Goal: Task Accomplishment & Management: Use online tool/utility

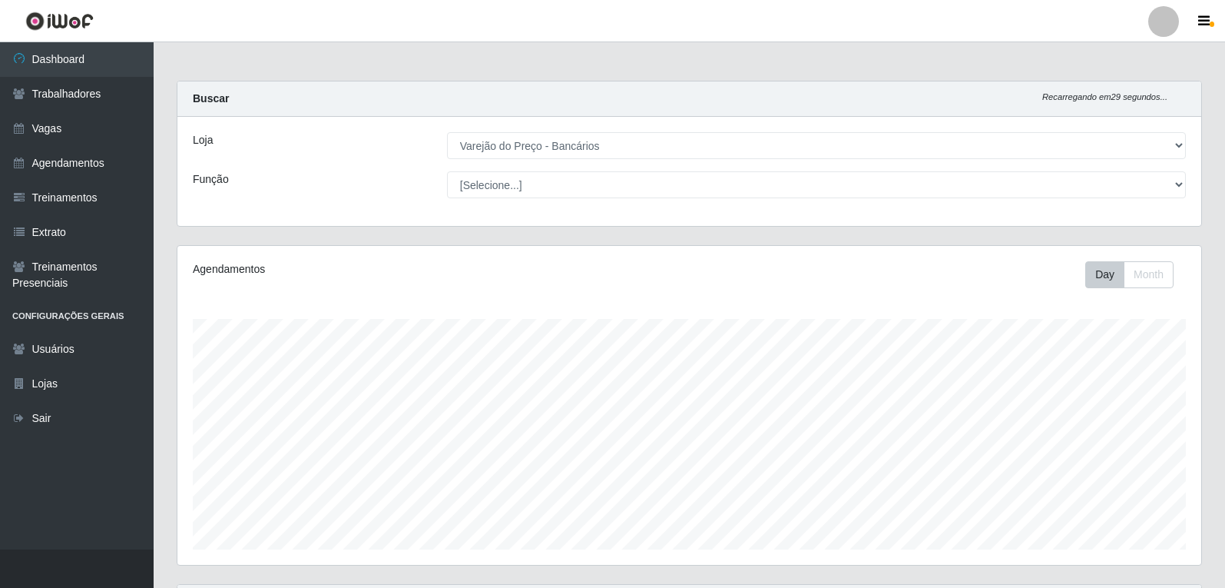
select select "157"
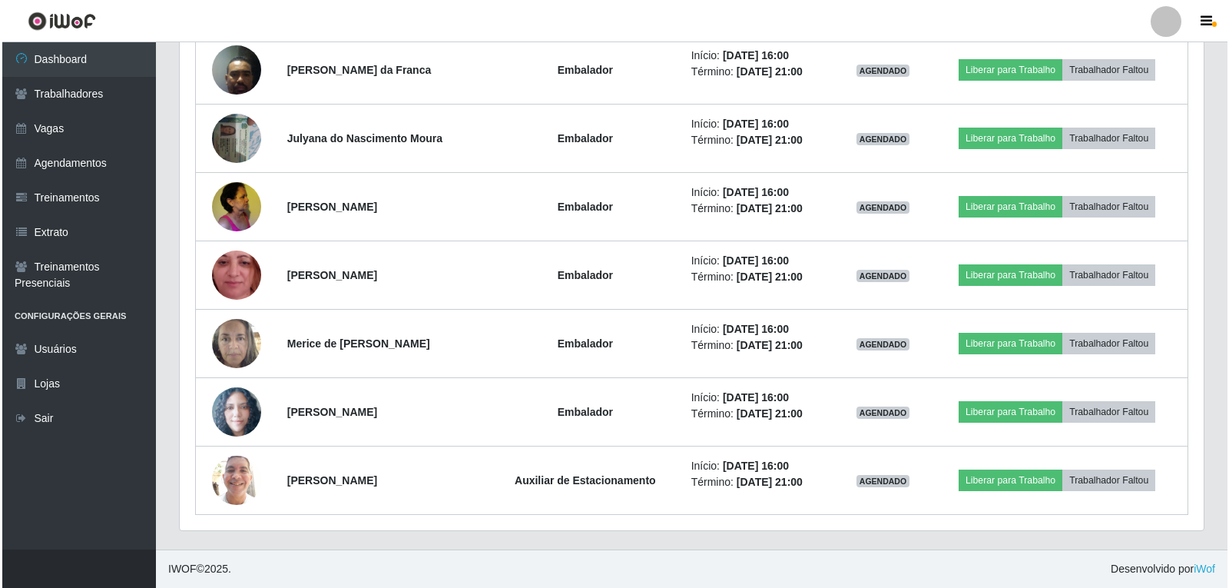
scroll to position [319, 1024]
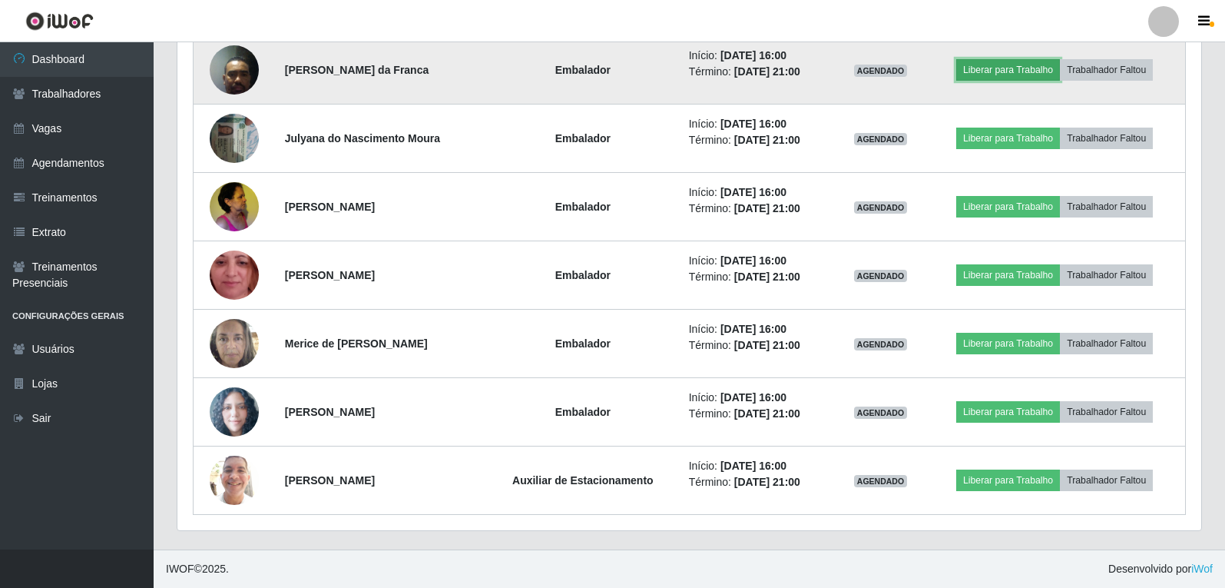
click at [1017, 70] on button "Liberar para Trabalho" at bounding box center [1008, 70] width 104 height 22
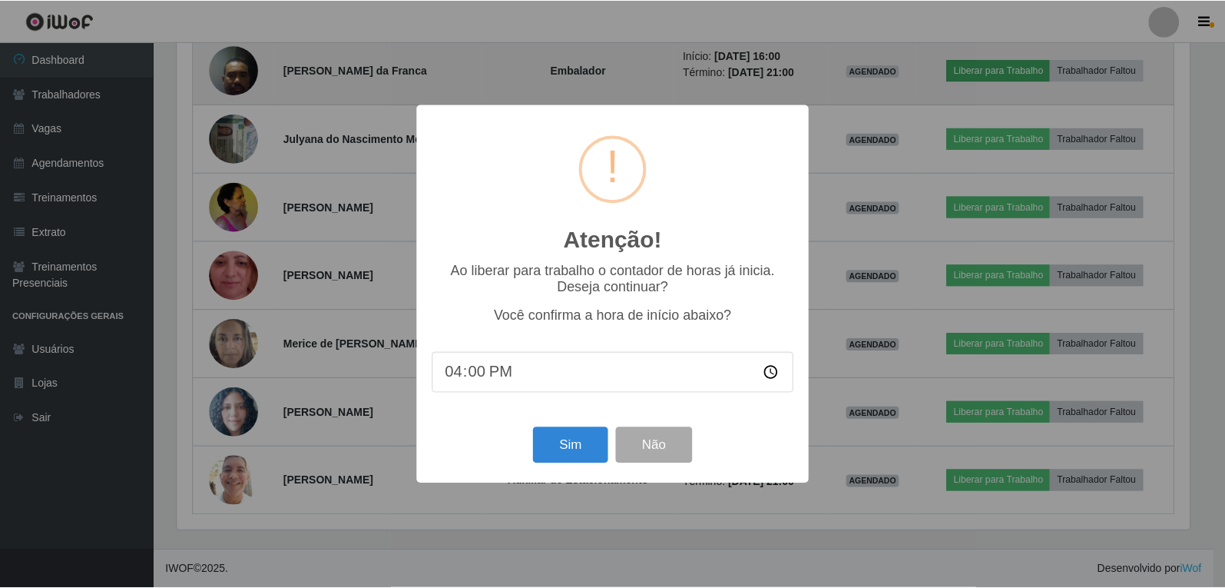
scroll to position [319, 1016]
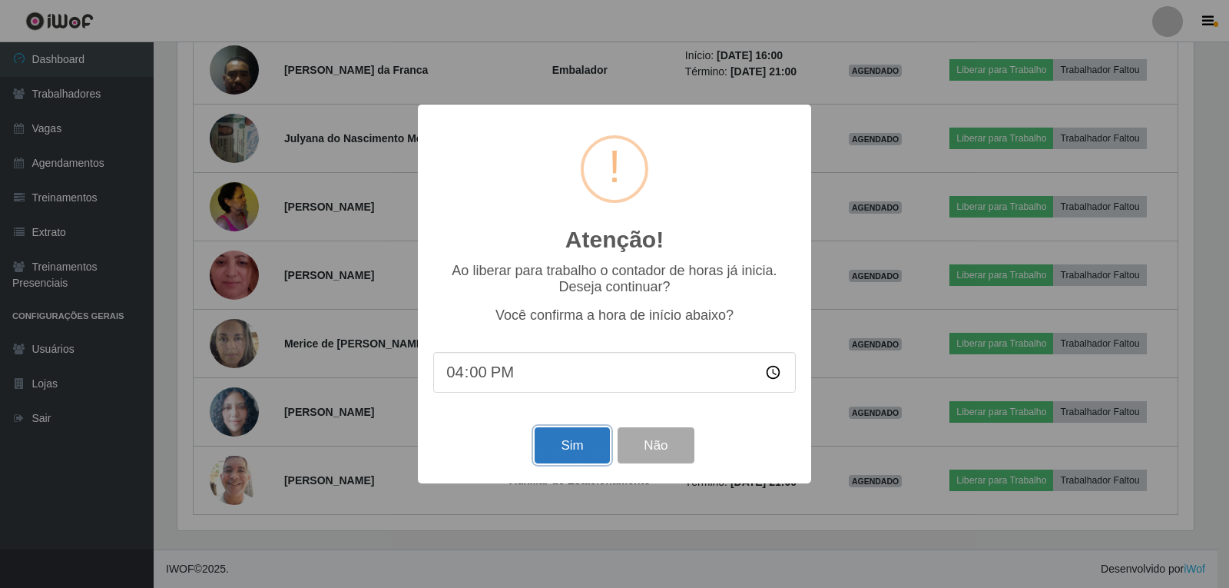
click at [577, 453] on button "Sim" at bounding box center [572, 445] width 74 height 36
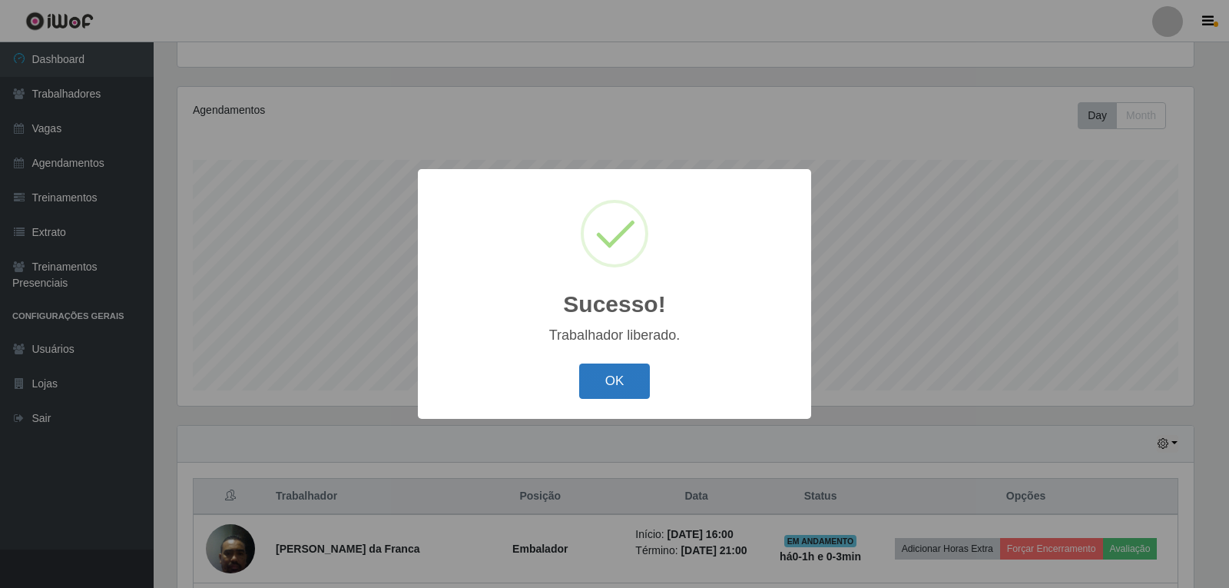
click at [611, 377] on button "OK" at bounding box center [614, 381] width 71 height 36
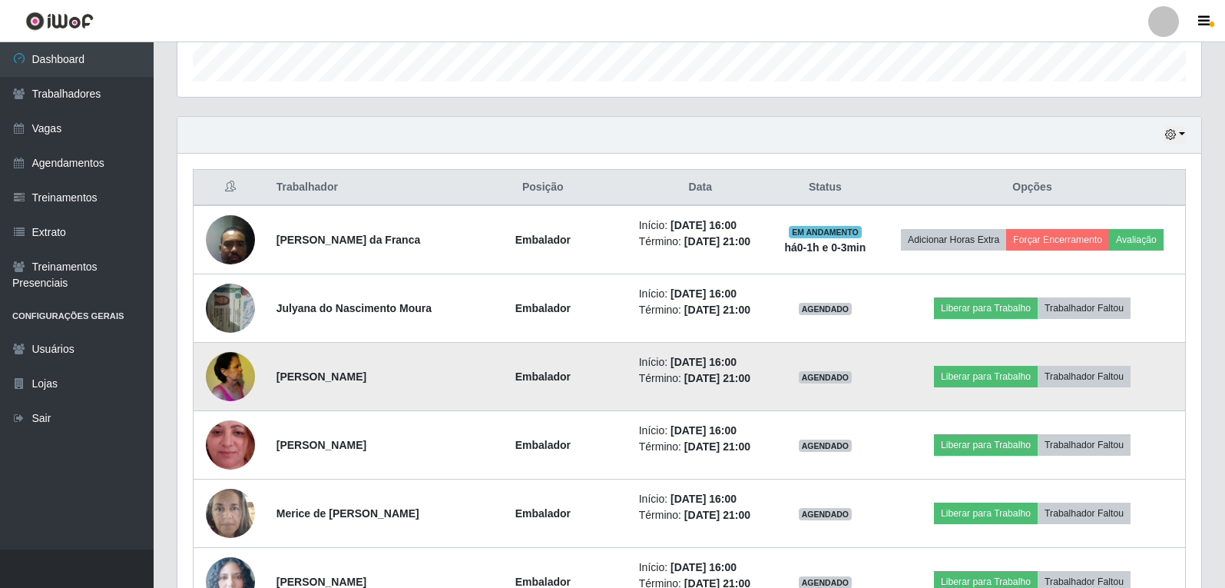
scroll to position [543, 0]
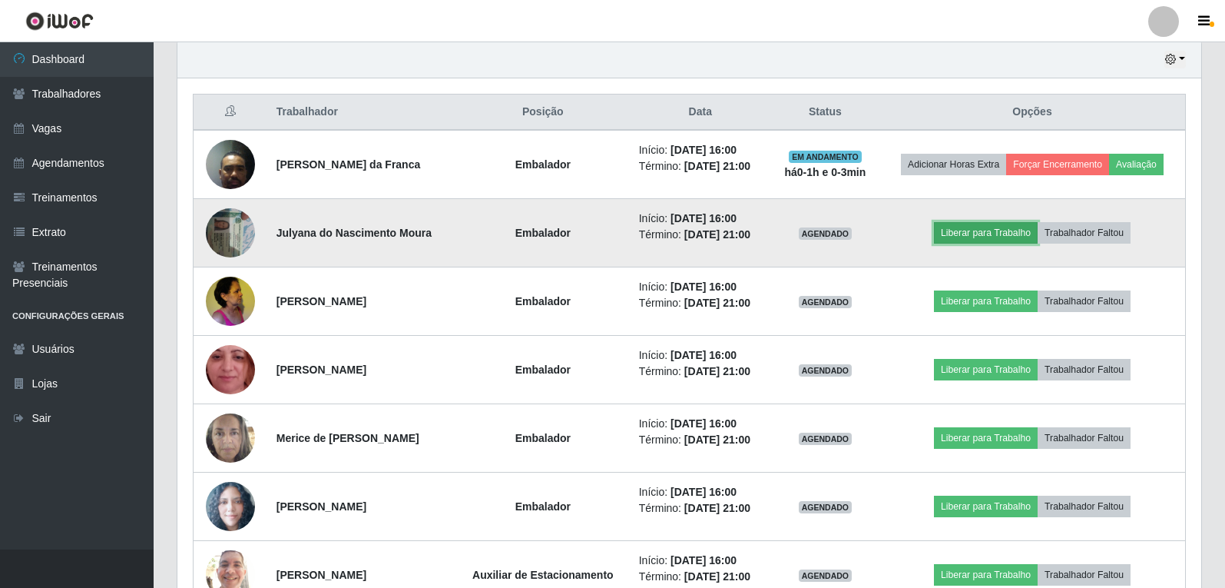
click at [1011, 231] on button "Liberar para Trabalho" at bounding box center [986, 233] width 104 height 22
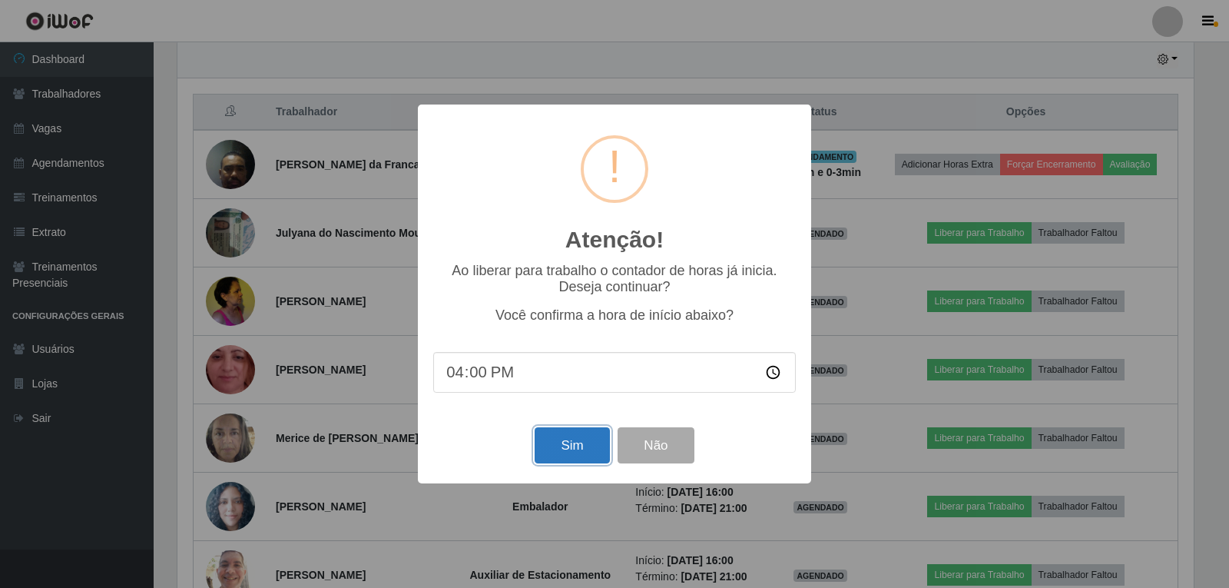
click at [593, 452] on button "Sim" at bounding box center [572, 445] width 74 height 36
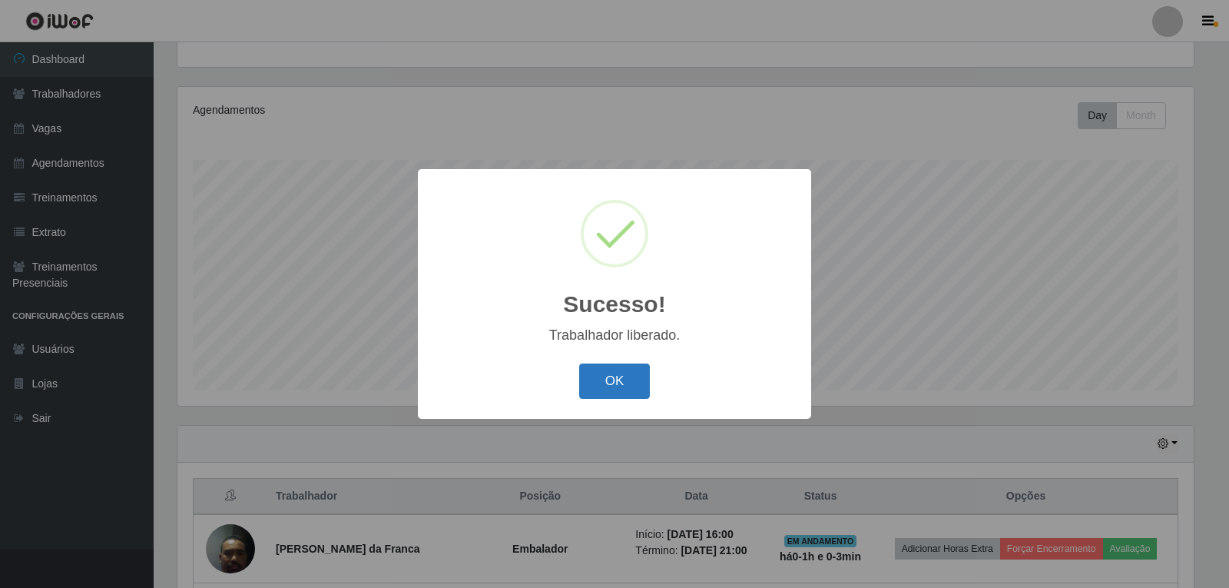
click at [626, 386] on button "OK" at bounding box center [614, 381] width 71 height 36
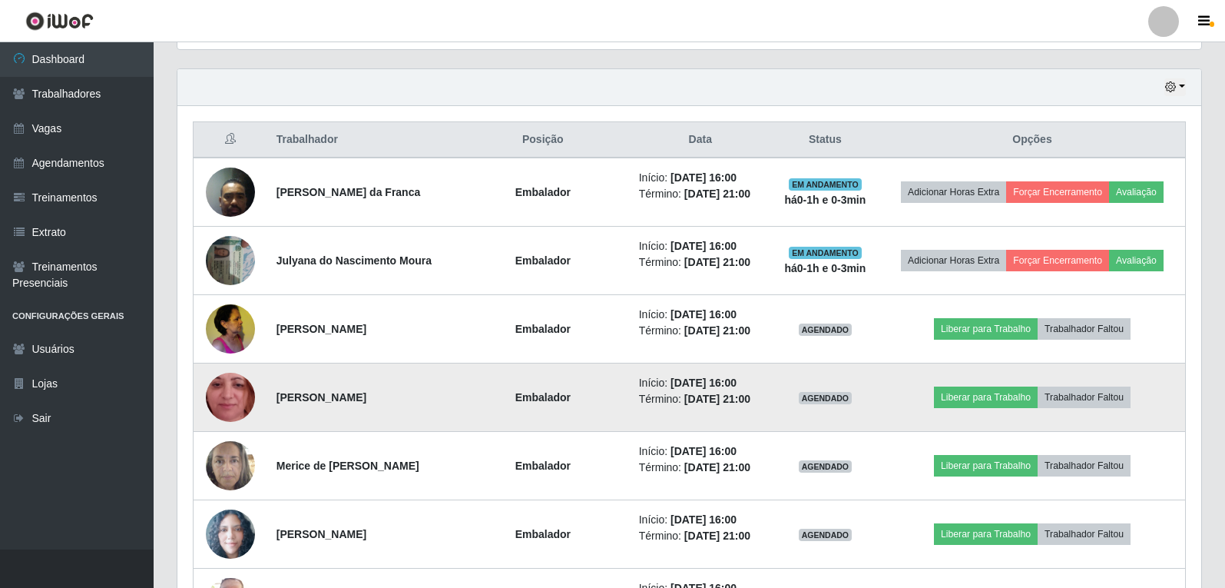
scroll to position [543, 0]
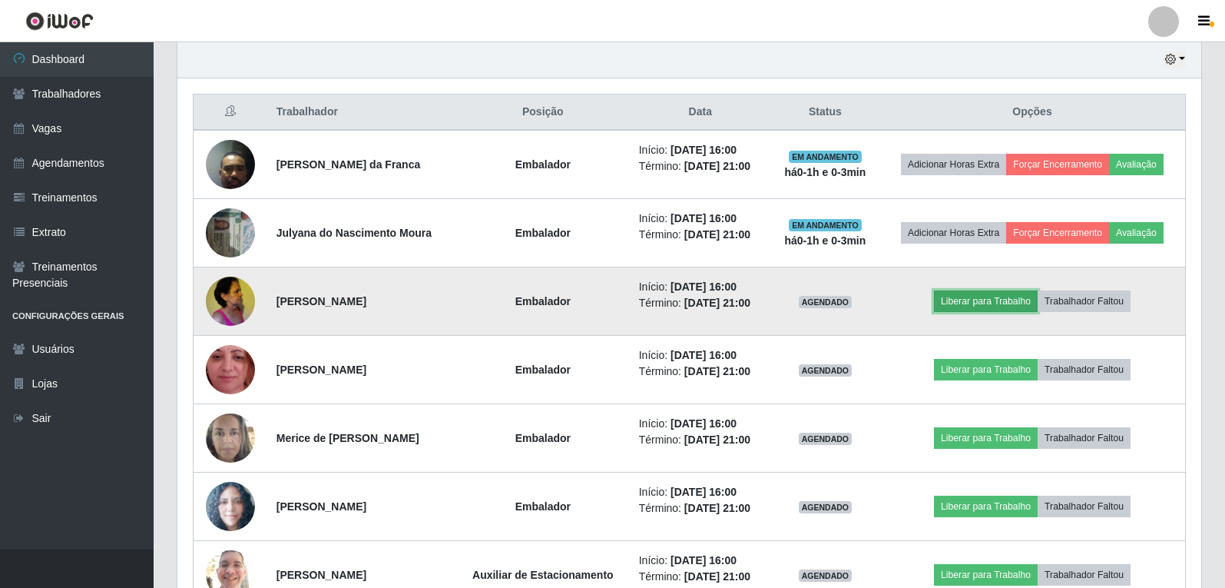
click at [1023, 296] on button "Liberar para Trabalho" at bounding box center [986, 301] width 104 height 22
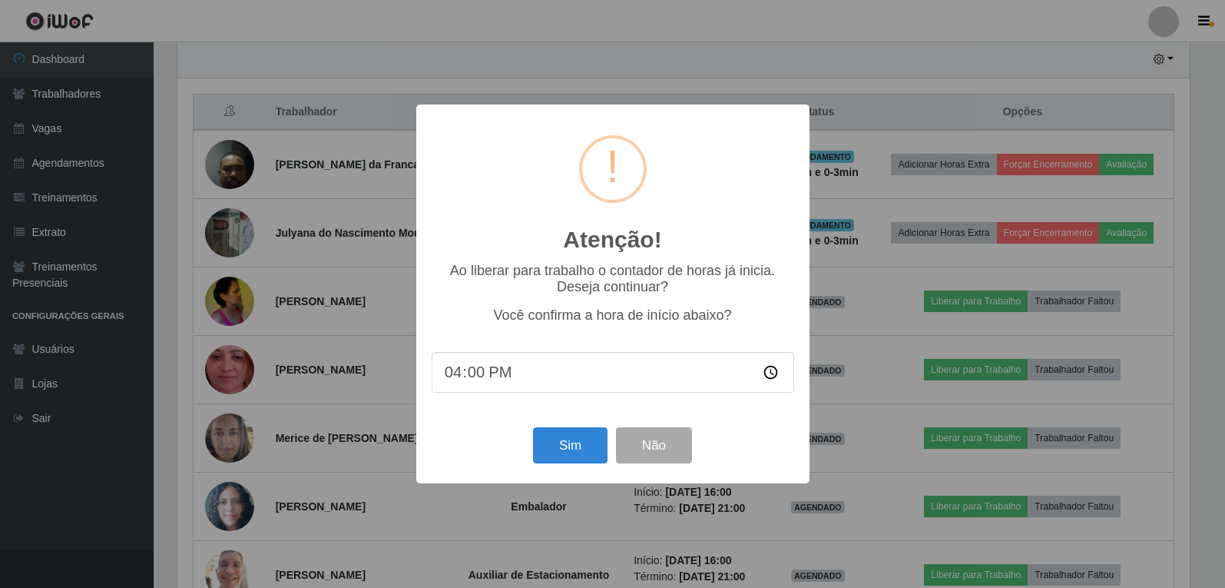
scroll to position [319, 1016]
click at [585, 444] on button "Sim" at bounding box center [572, 445] width 74 height 36
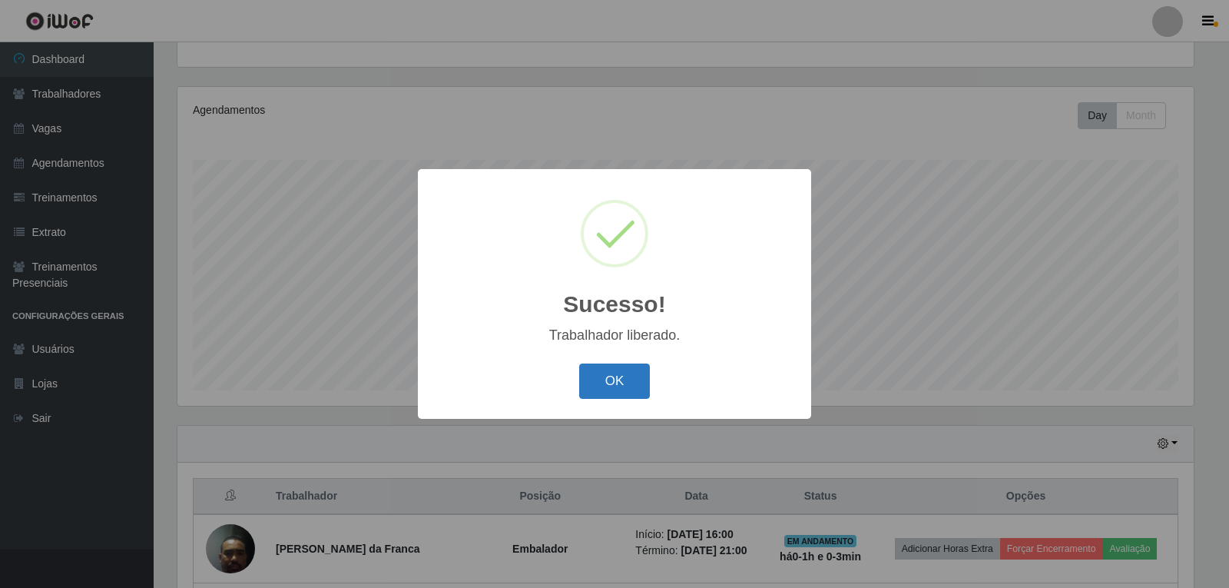
click at [591, 385] on button "OK" at bounding box center [614, 381] width 71 height 36
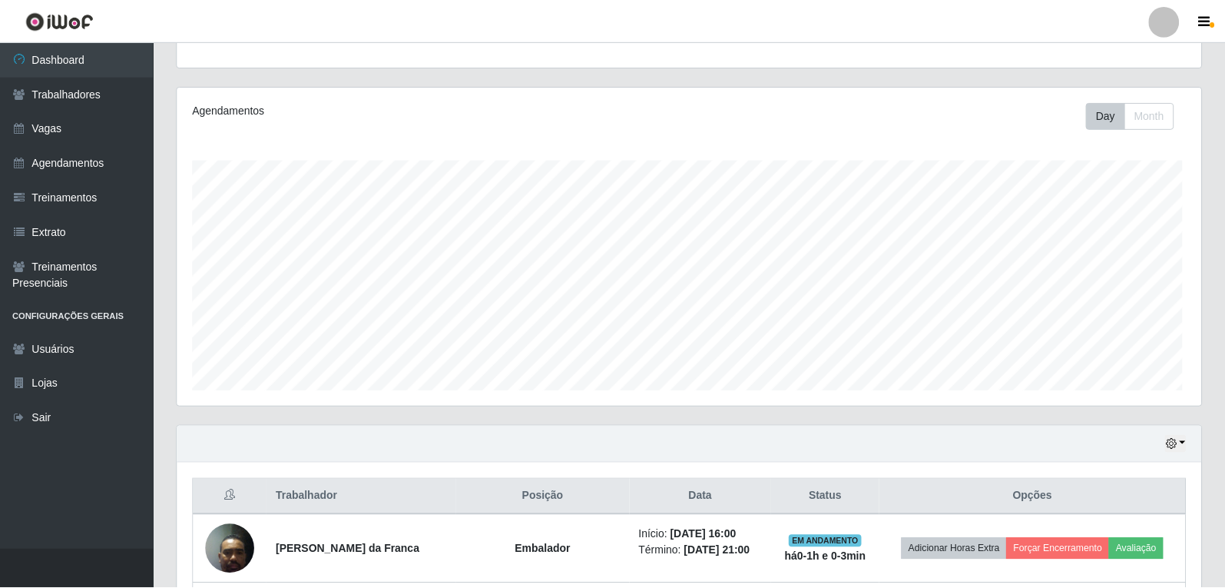
scroll to position [0, 0]
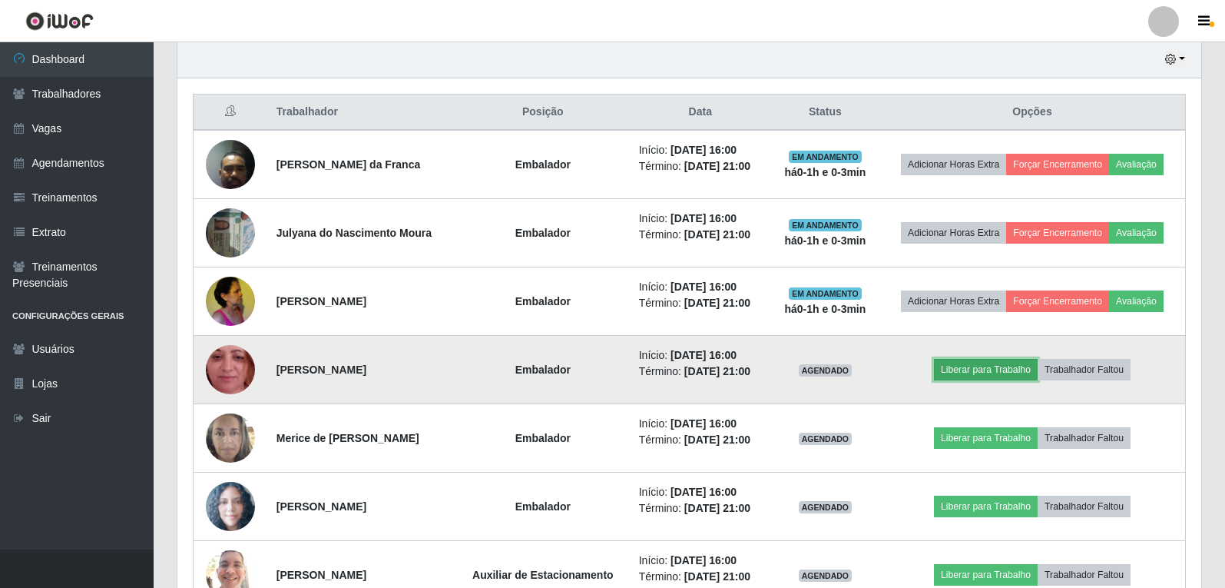
click at [963, 372] on button "Liberar para Trabalho" at bounding box center [986, 370] width 104 height 22
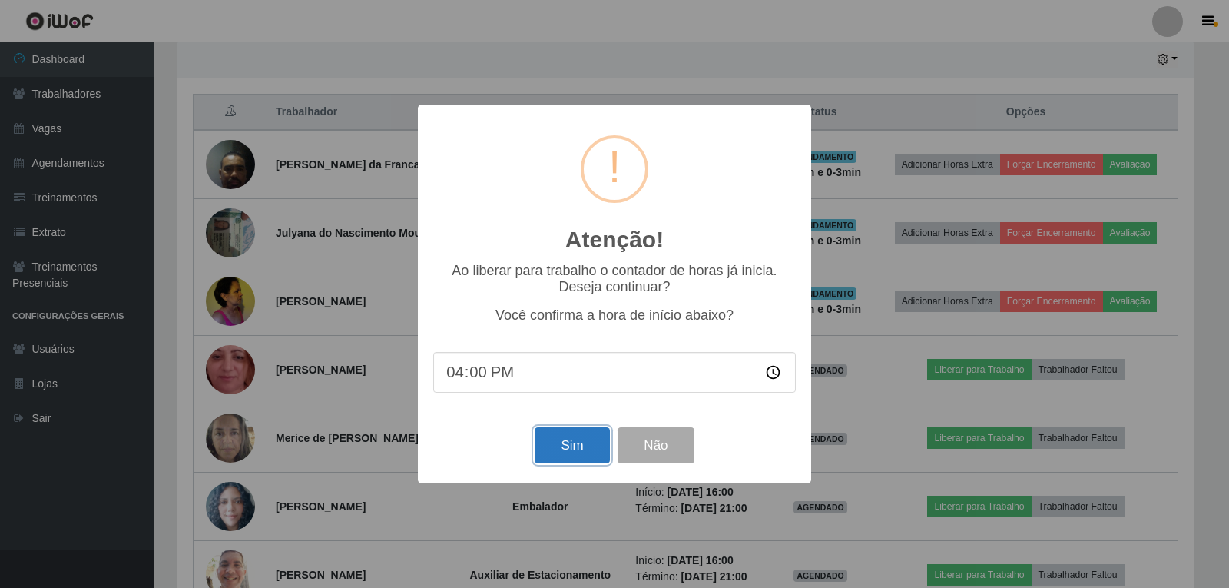
click at [582, 455] on button "Sim" at bounding box center [572, 445] width 74 height 36
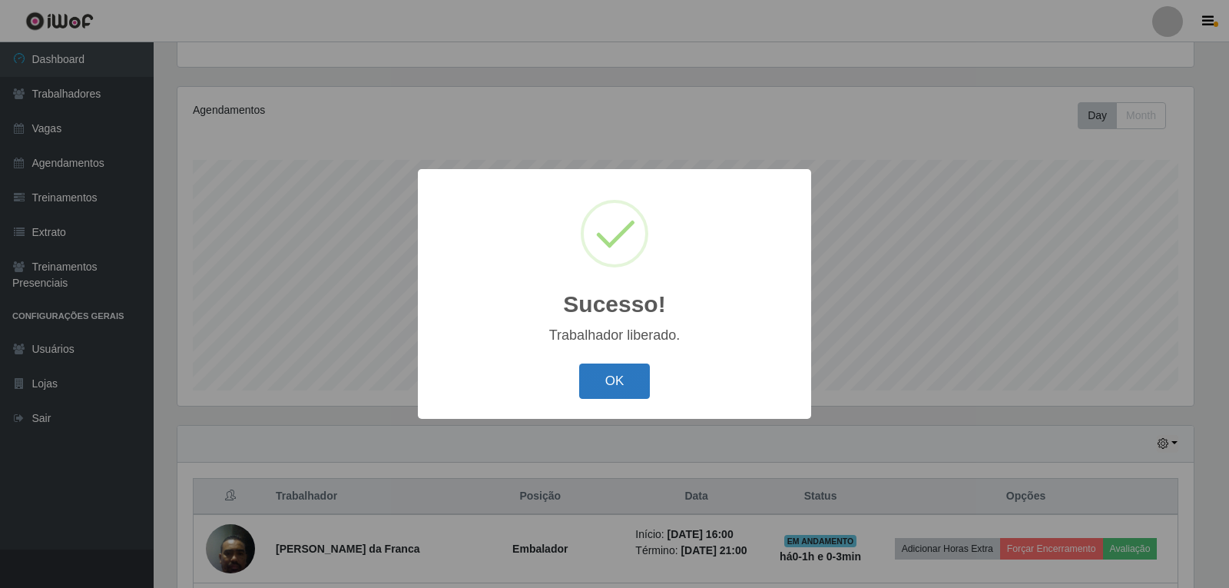
click at [628, 376] on button "OK" at bounding box center [614, 381] width 71 height 36
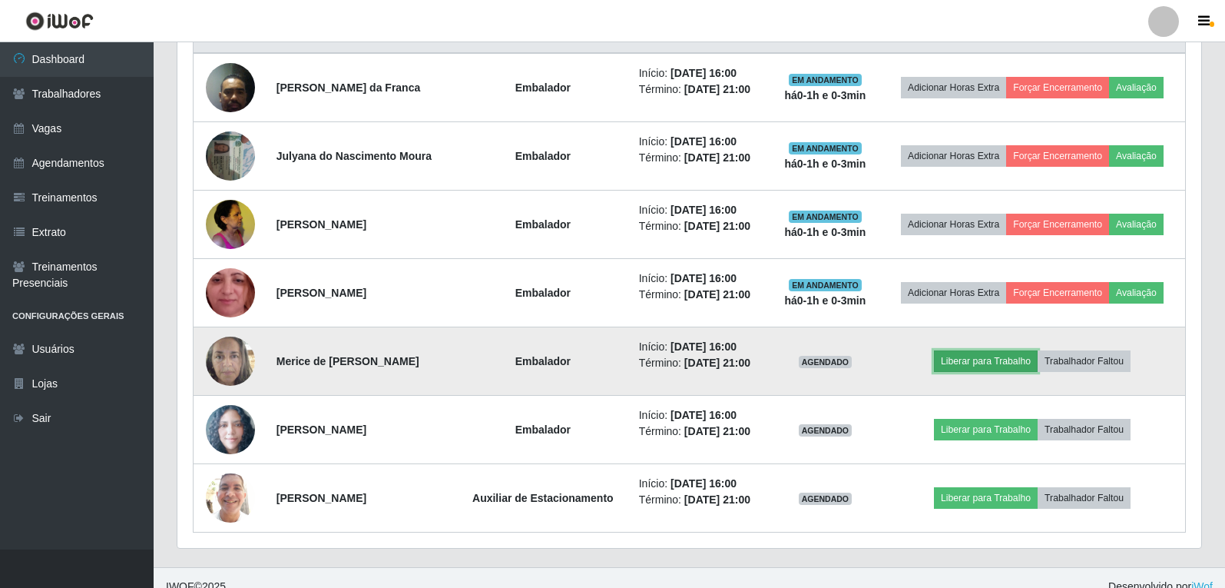
click at [970, 363] on button "Liberar para Trabalho" at bounding box center [986, 361] width 104 height 22
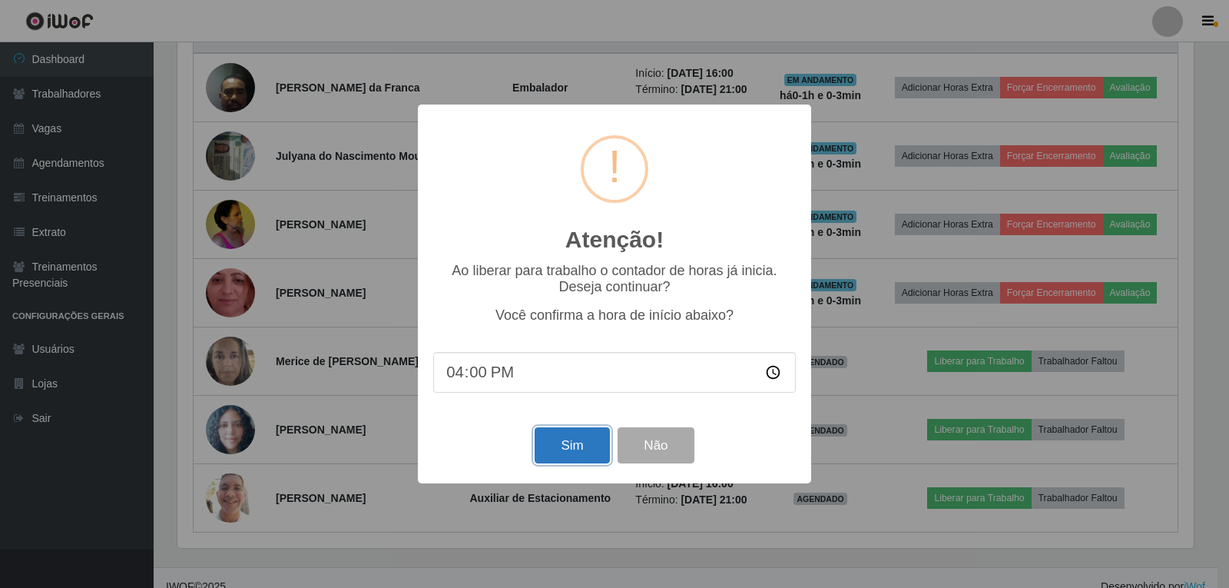
click at [558, 460] on button "Sim" at bounding box center [572, 445] width 74 height 36
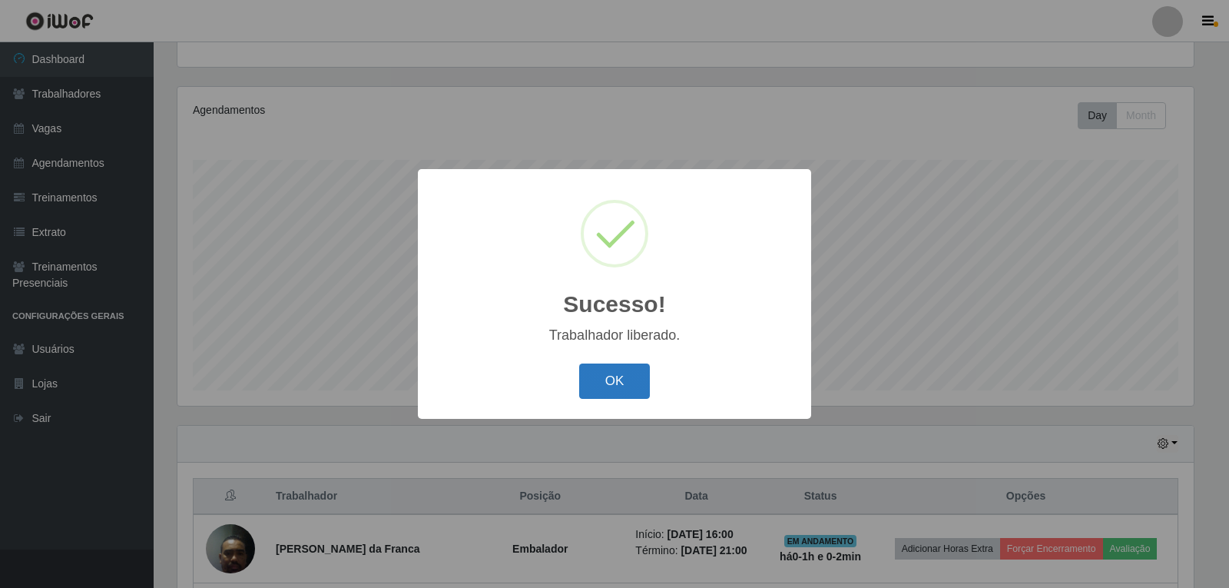
click at [607, 381] on button "OK" at bounding box center [614, 381] width 71 height 36
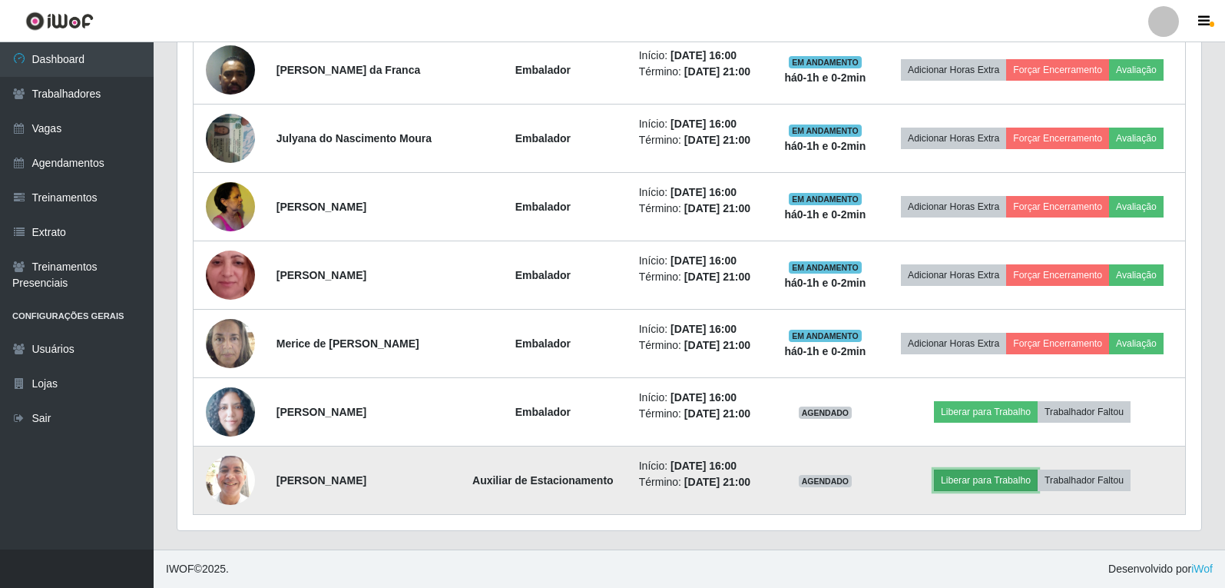
click at [968, 484] on button "Liberar para Trabalho" at bounding box center [986, 480] width 104 height 22
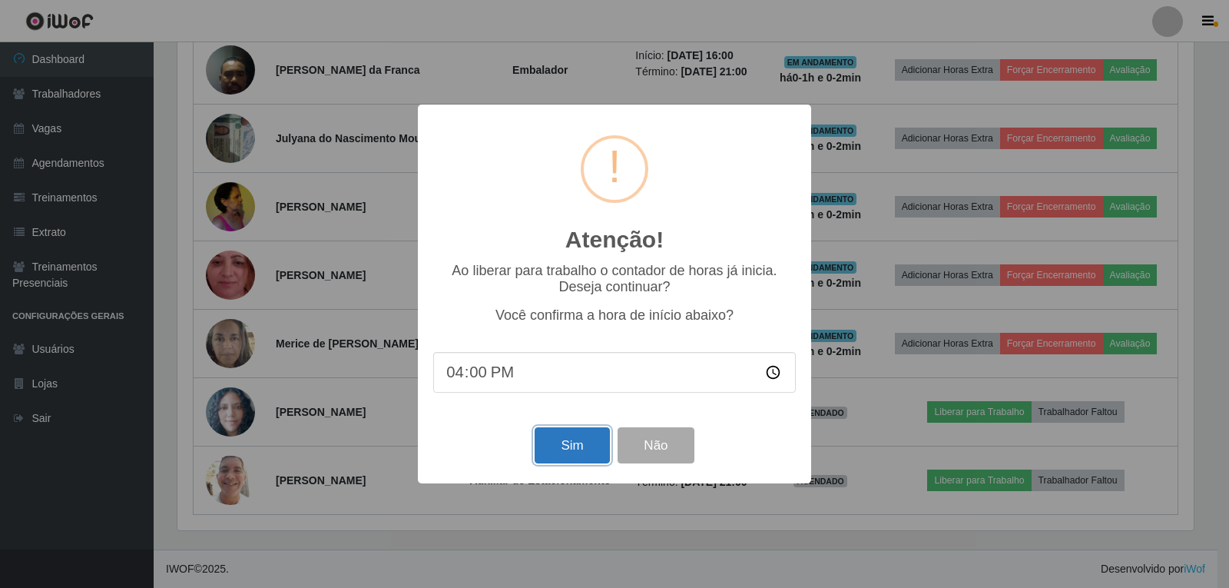
click at [564, 442] on button "Sim" at bounding box center [572, 445] width 74 height 36
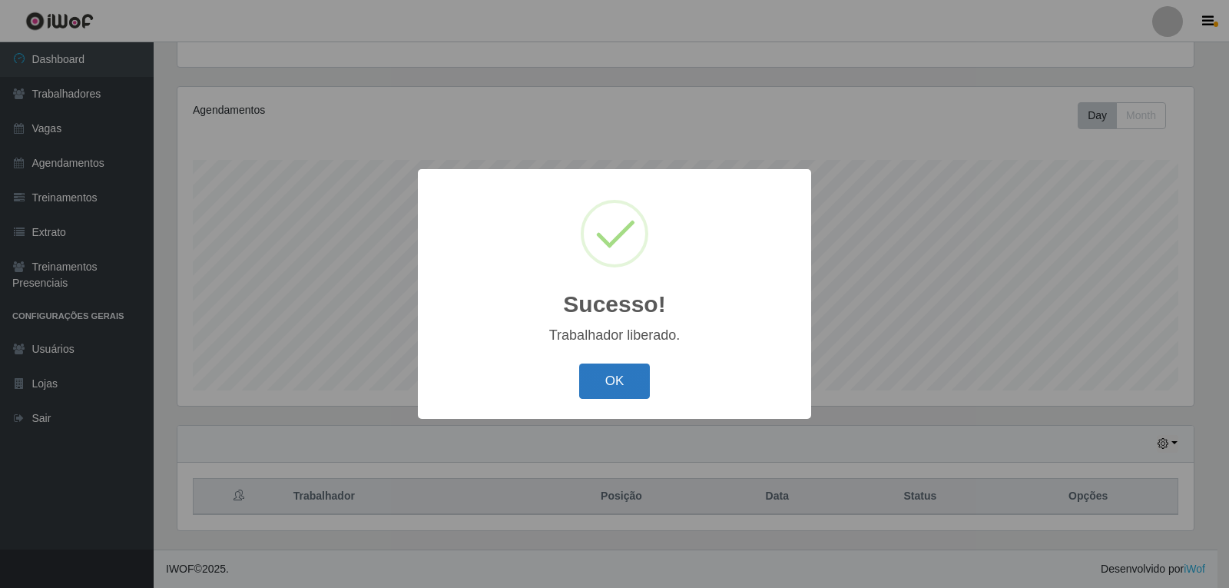
click at [597, 389] on button "OK" at bounding box center [614, 381] width 71 height 36
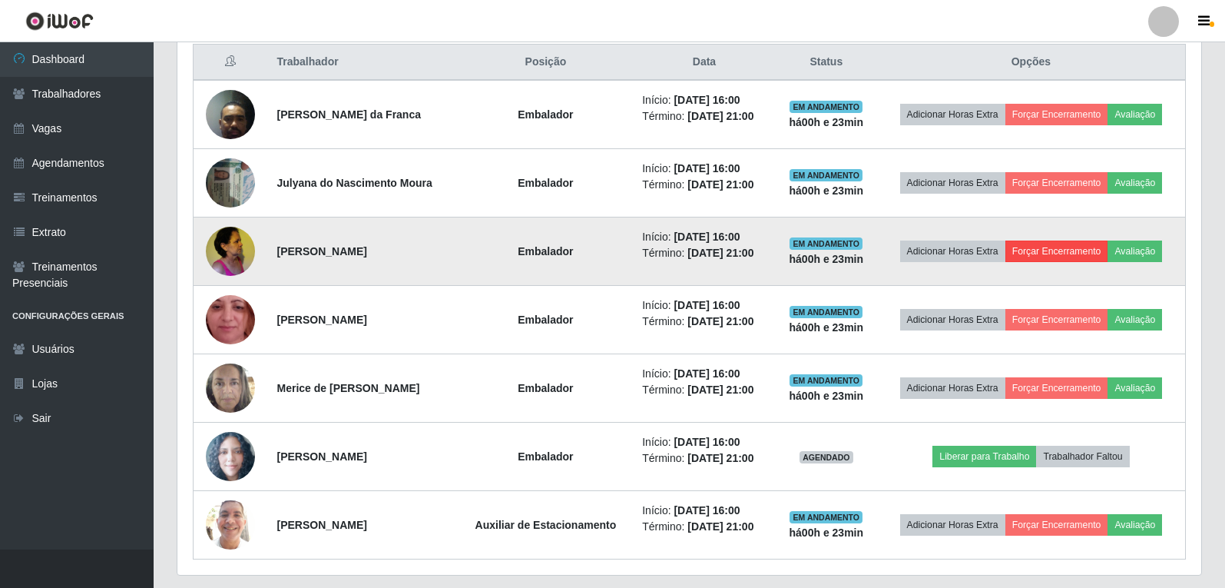
scroll to position [620, 0]
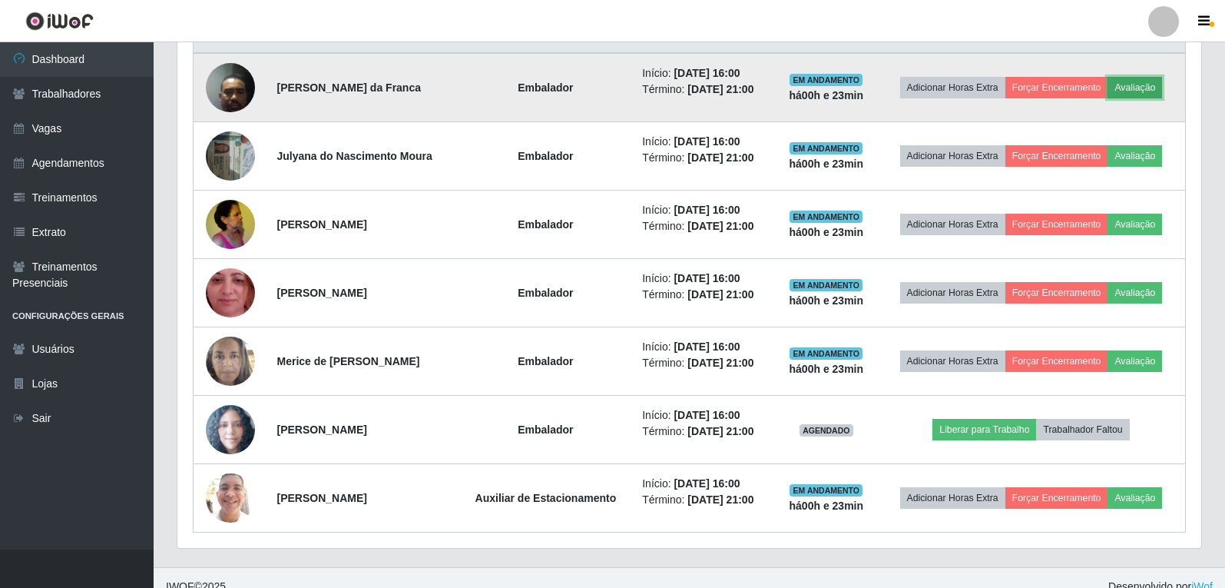
click at [1157, 81] on button "Avaliação" at bounding box center [1134, 88] width 55 height 22
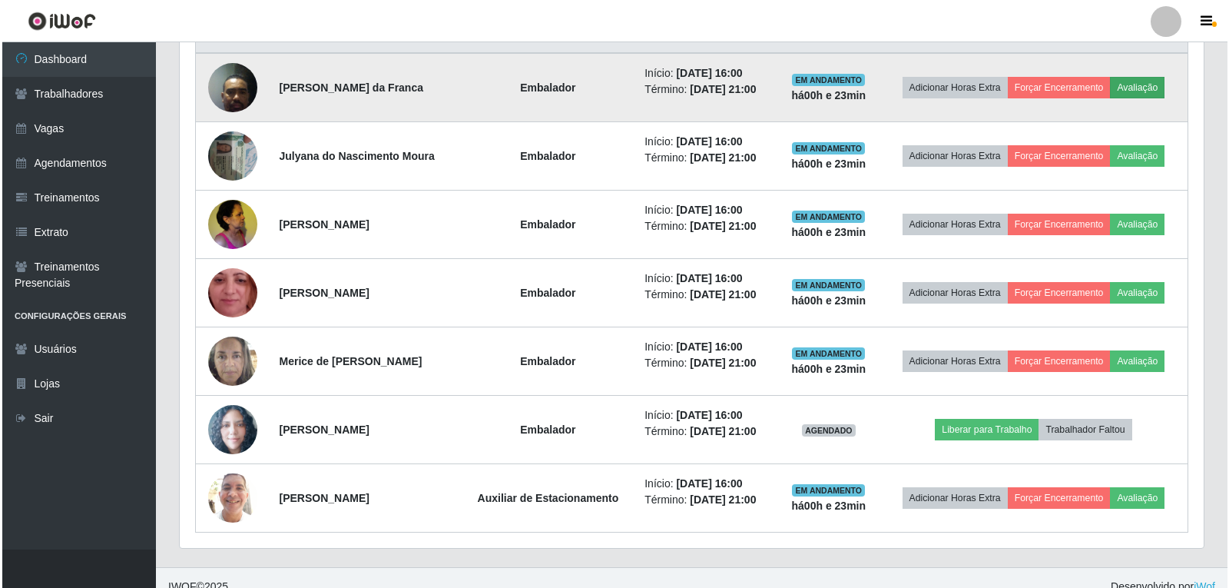
scroll to position [319, 1016]
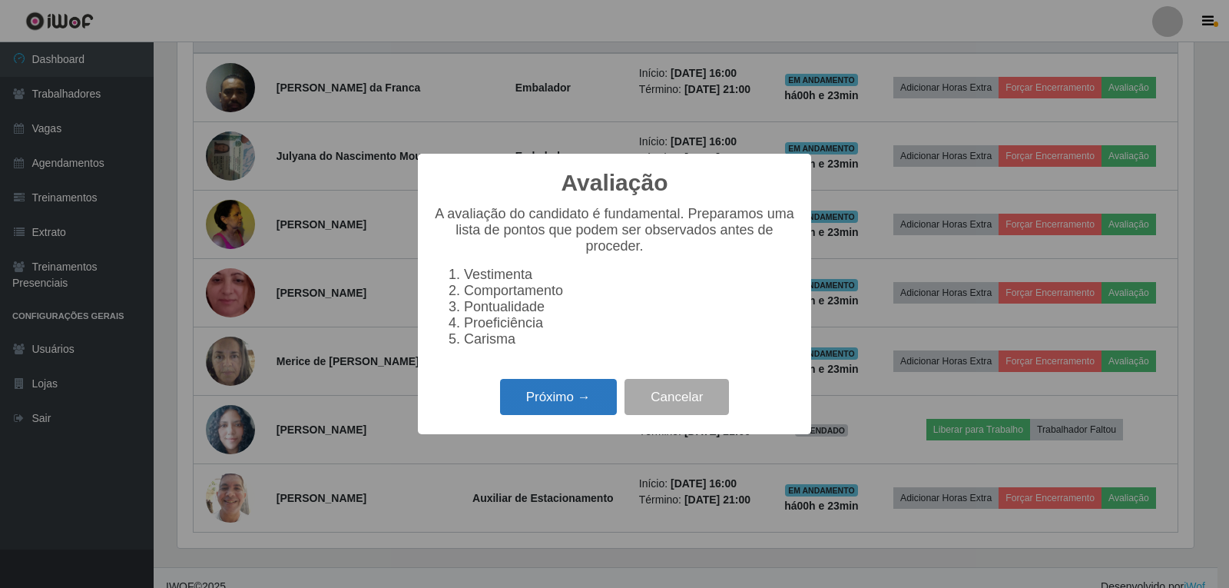
click at [573, 408] on button "Próximo →" at bounding box center [558, 397] width 117 height 36
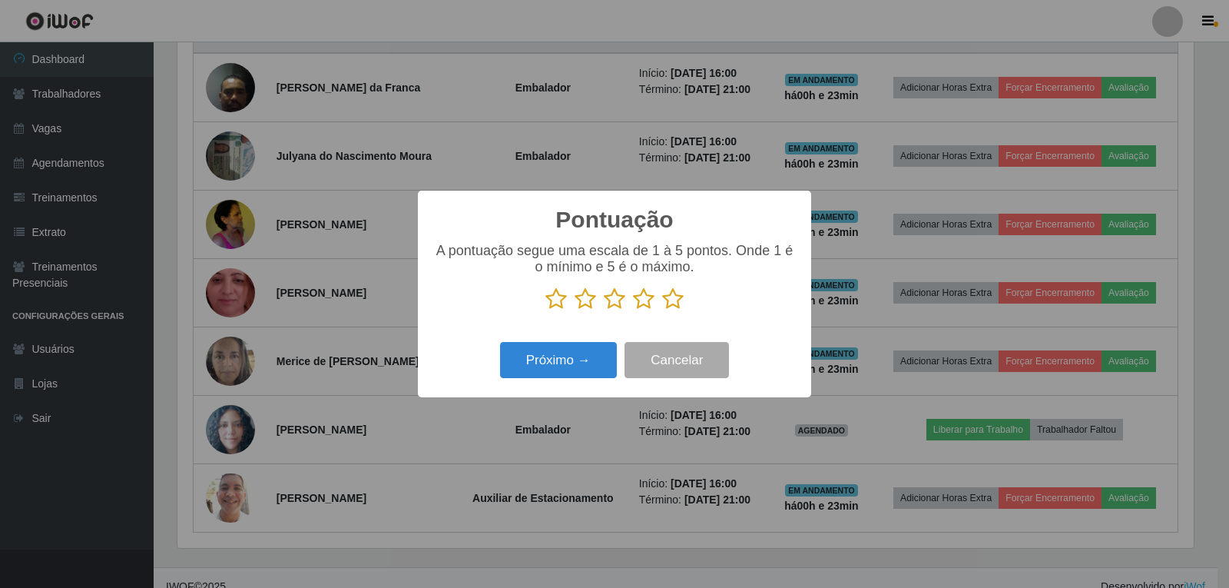
click at [671, 300] on icon at bounding box center [673, 298] width 22 height 23
click at [662, 310] on input "radio" at bounding box center [662, 310] width 0 height 0
click at [586, 361] on button "Próximo →" at bounding box center [558, 360] width 117 height 36
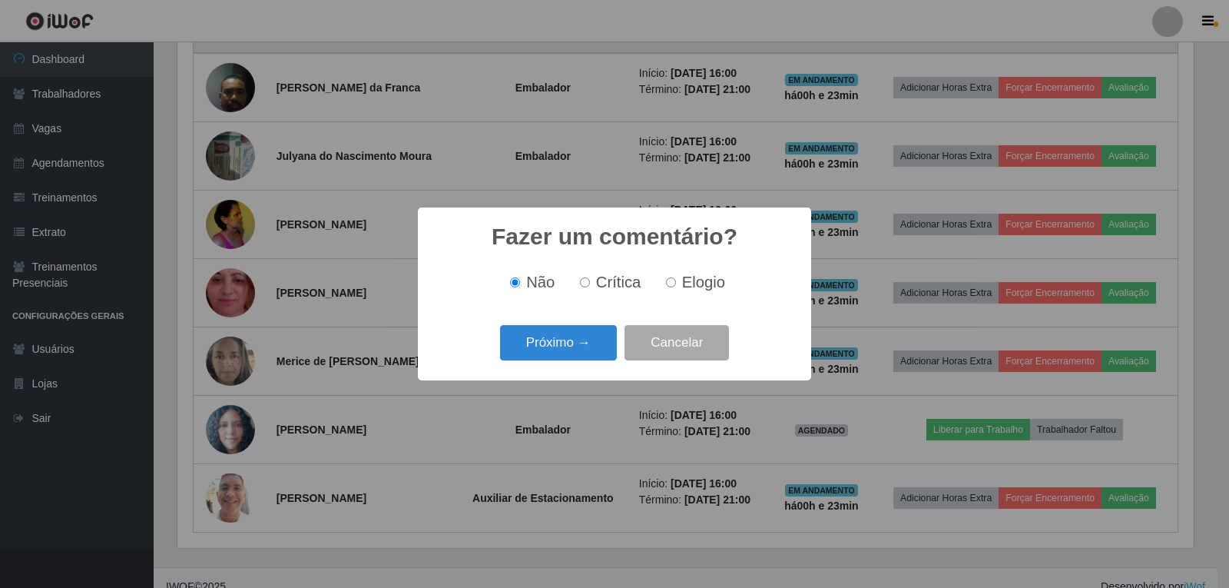
click at [673, 291] on label "Elogio" at bounding box center [692, 282] width 65 height 18
click at [673, 287] on input "Elogio" at bounding box center [671, 282] width 10 height 10
radio input "true"
click at [565, 358] on button "Próximo →" at bounding box center [558, 343] width 117 height 36
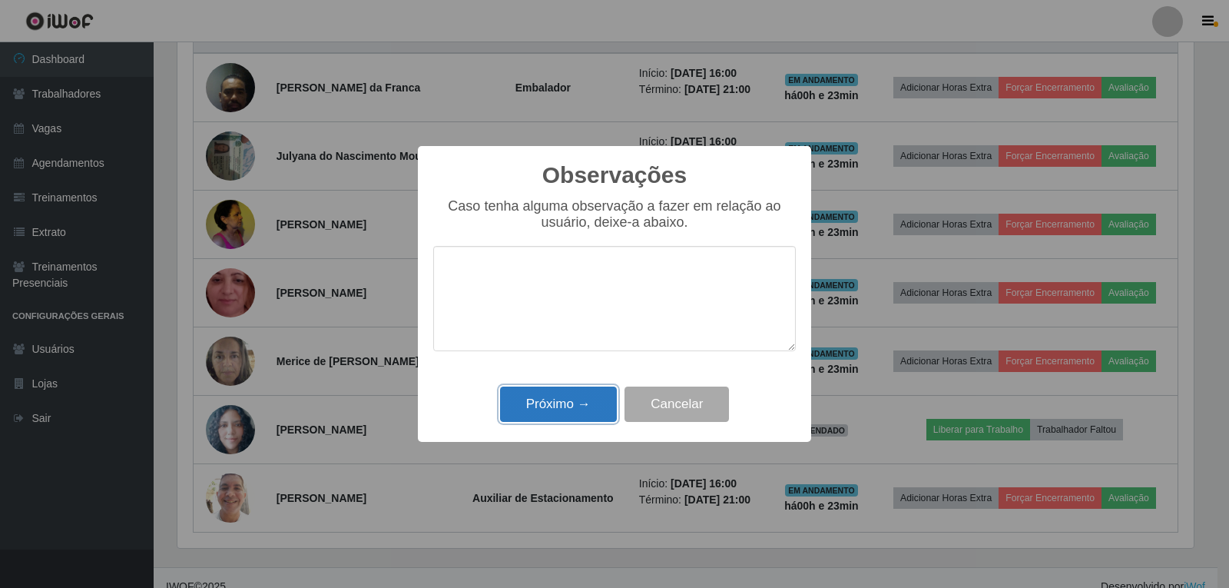
click at [569, 398] on button "Próximo →" at bounding box center [558, 404] width 117 height 36
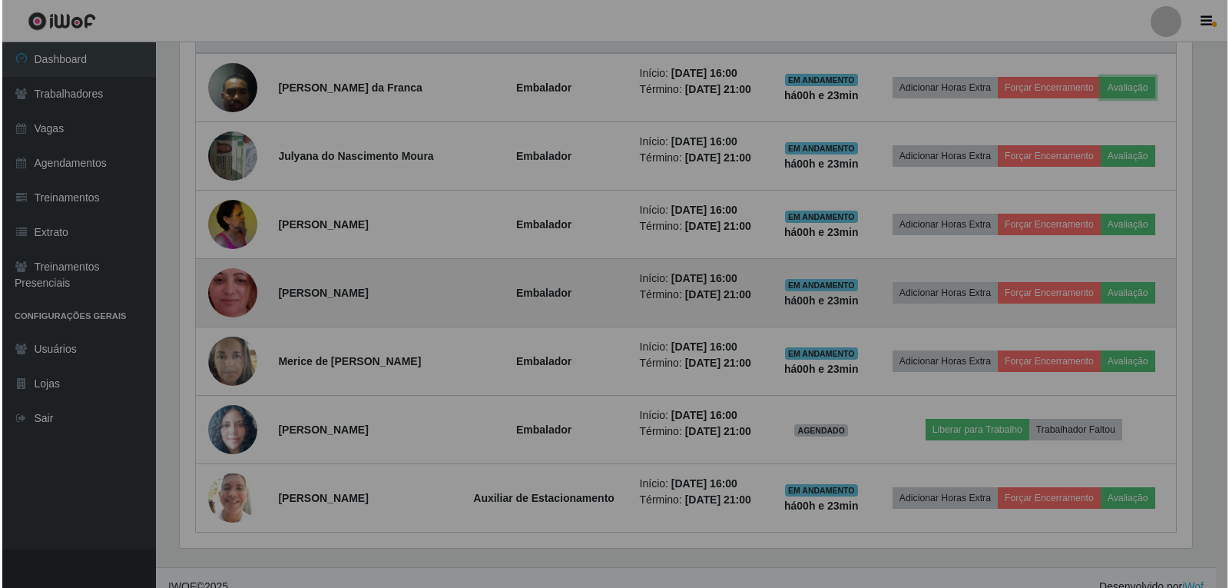
scroll to position [319, 1024]
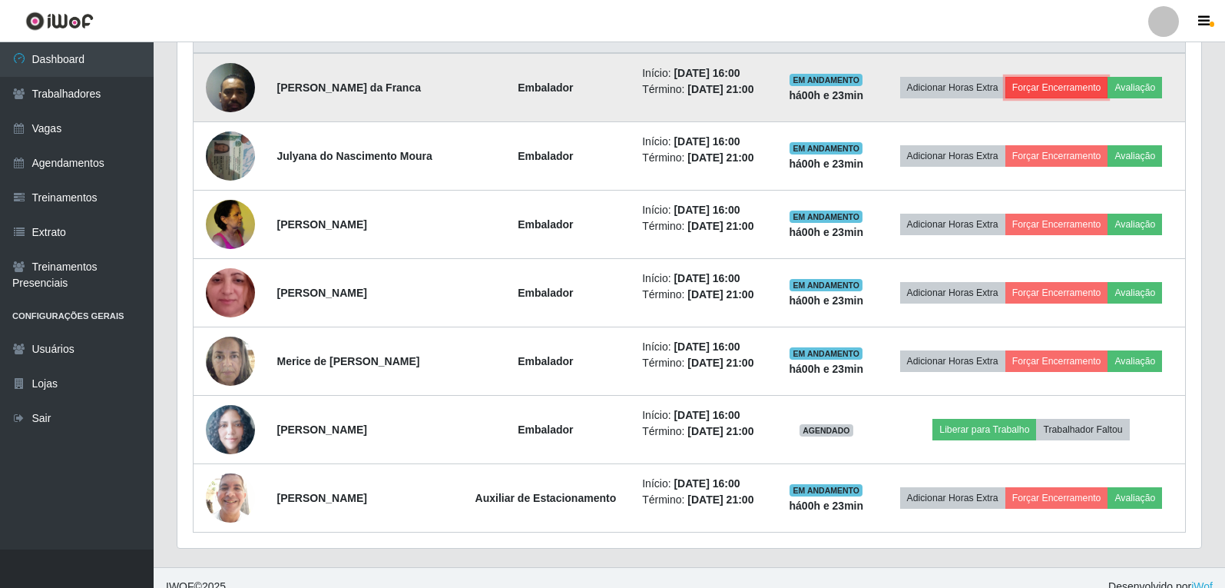
click at [1033, 88] on button "Forçar Encerramento" at bounding box center [1056, 88] width 103 height 22
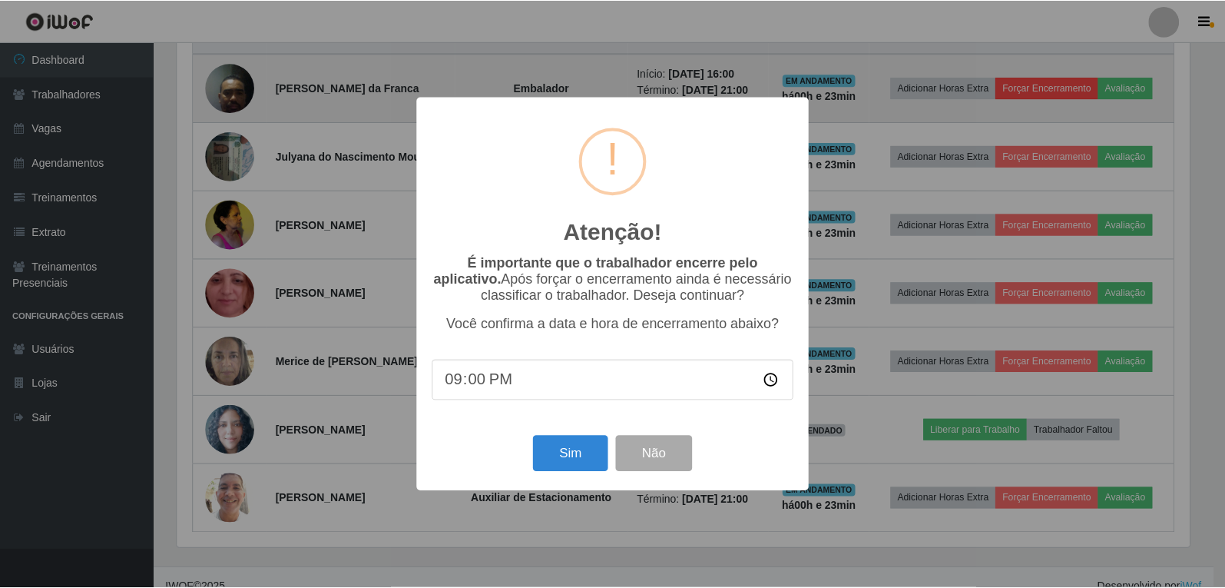
scroll to position [319, 1016]
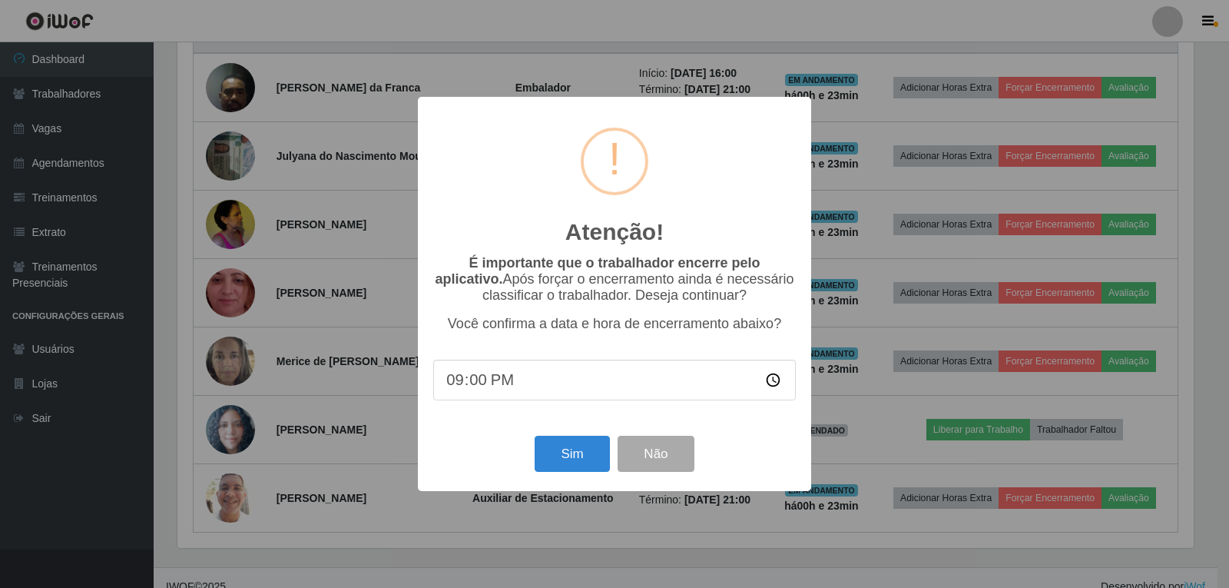
drag, startPoint x: 526, startPoint y: 390, endPoint x: 453, endPoint y: 392, distance: 73.0
click at [453, 392] on input "21:00" at bounding box center [614, 379] width 362 height 41
type input "17:00"
click at [564, 469] on button "Sim" at bounding box center [572, 453] width 74 height 36
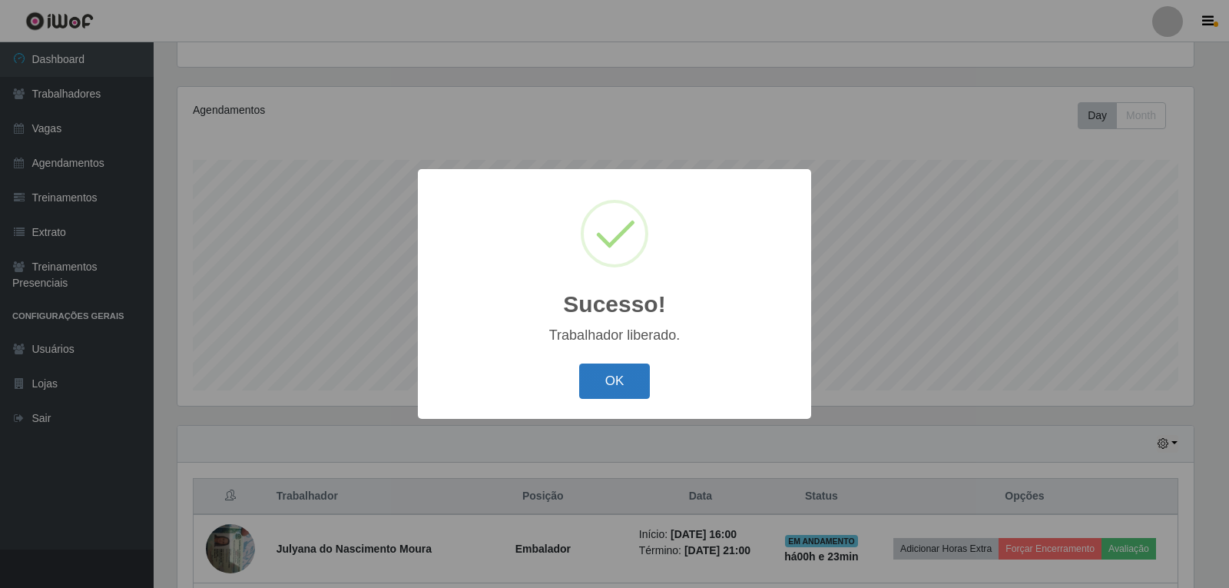
click at [625, 366] on button "OK" at bounding box center [614, 381] width 71 height 36
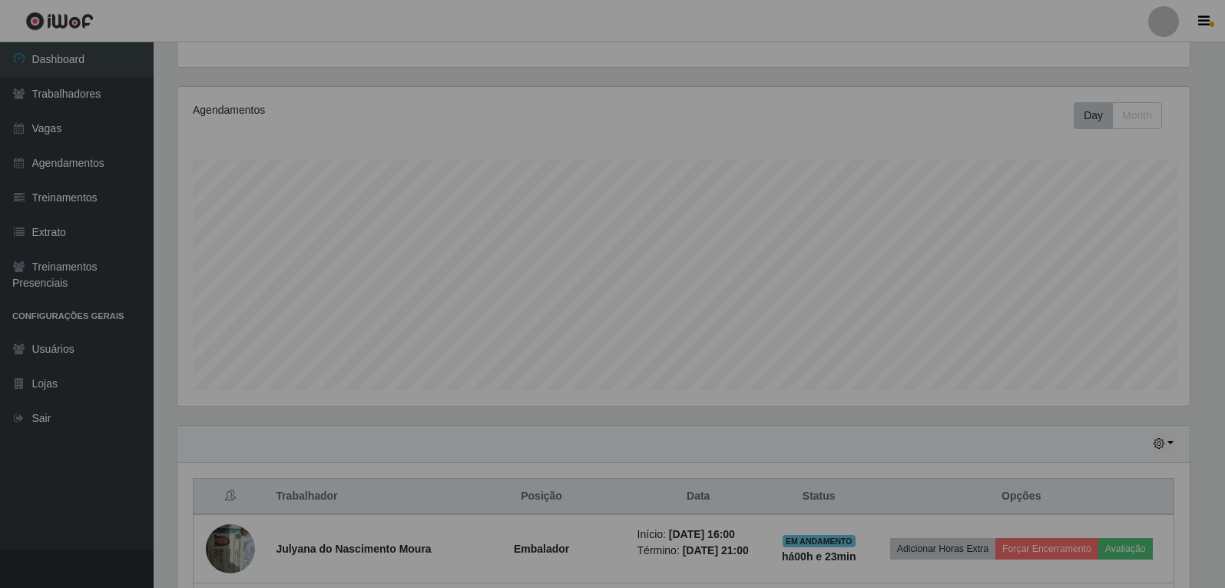
scroll to position [319, 1024]
